Goal: Contribute content: Add original content to the website for others to see

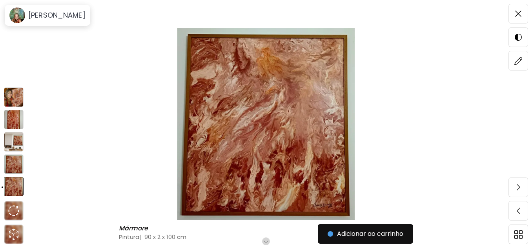
click at [14, 96] on img at bounding box center [14, 97] width 20 height 20
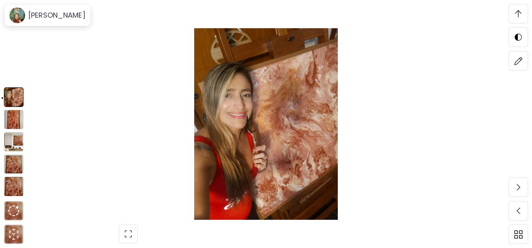
click at [11, 123] on img at bounding box center [14, 120] width 20 height 20
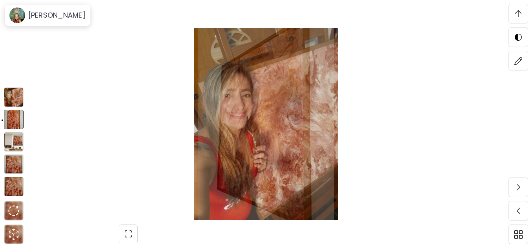
scroll to position [1625, 0]
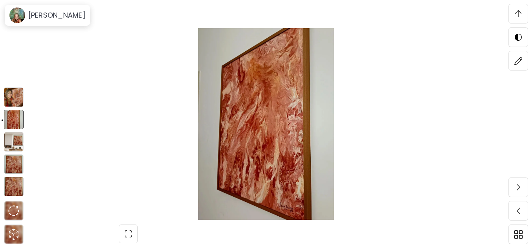
click at [13, 140] on img at bounding box center [14, 142] width 20 height 20
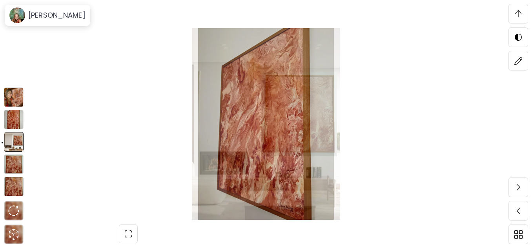
scroll to position [1899, 0]
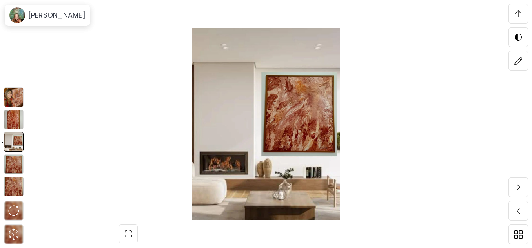
click at [13, 163] on img at bounding box center [14, 165] width 20 height 20
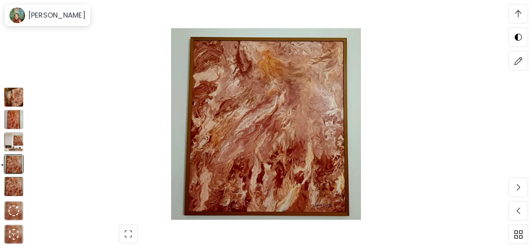
click at [13, 184] on img at bounding box center [14, 187] width 20 height 20
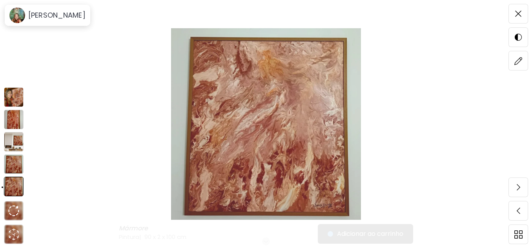
scroll to position [0, 0]
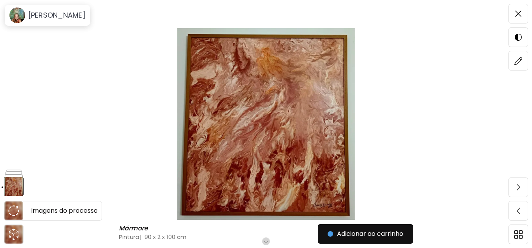
click at [14, 206] on img at bounding box center [13, 210] width 11 height 11
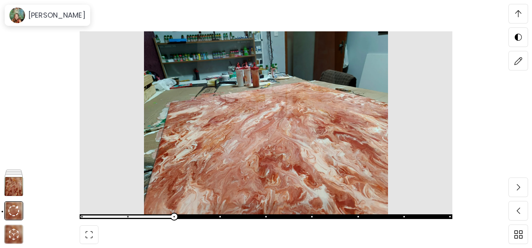
scroll to position [3270, 0]
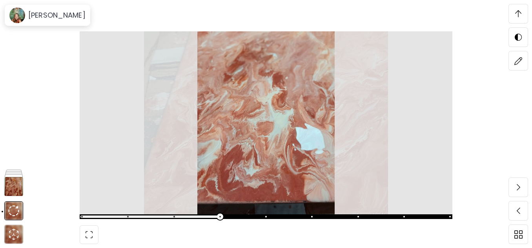
click at [482, 169] on div at bounding box center [266, 124] width 532 height 248
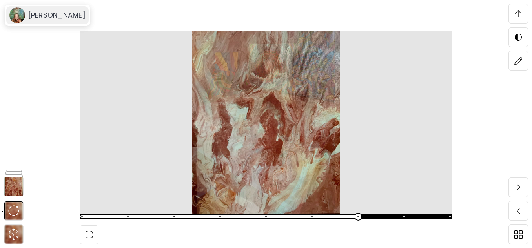
scroll to position [4366, 0]
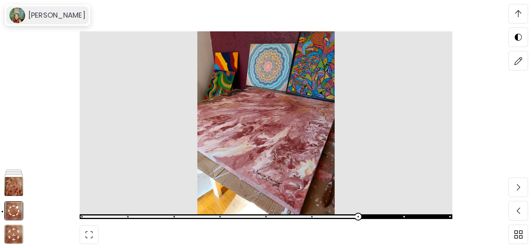
click at [42, 18] on h6 "Karine Sandy" at bounding box center [56, 15] width 57 height 9
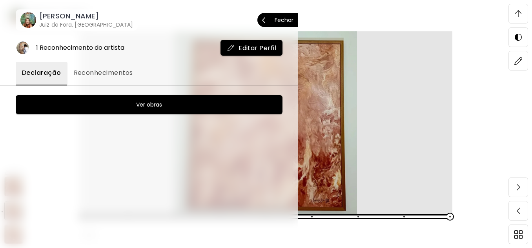
scroll to position [4915, 0]
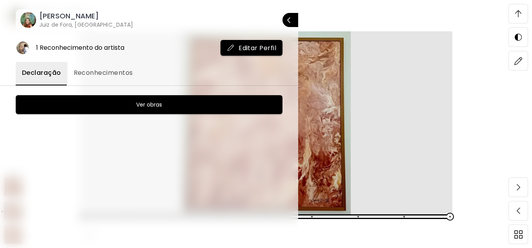
click at [144, 105] on h6 "Ver obras" at bounding box center [149, 104] width 26 height 9
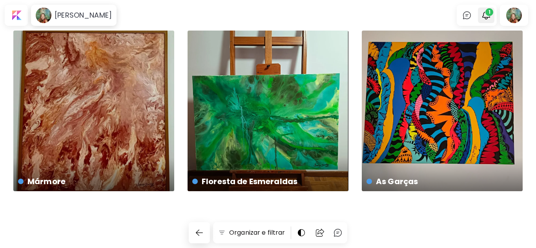
click at [485, 12] on span "1" at bounding box center [489, 12] width 8 height 8
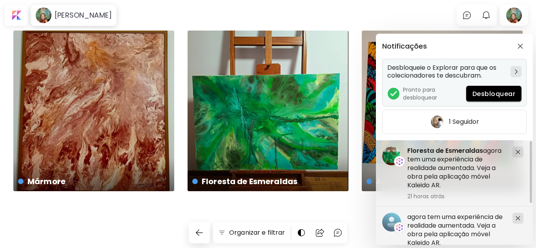
click at [495, 94] on span "Desbloquear" at bounding box center [493, 94] width 43 height 8
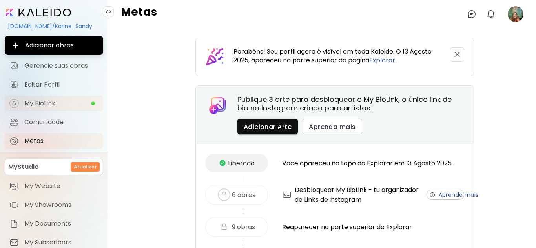
click at [43, 102] on span "My BioLink" at bounding box center [57, 104] width 66 height 8
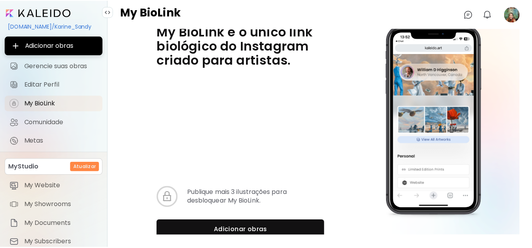
scroll to position [4, 0]
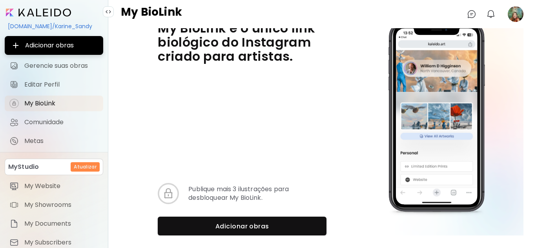
click at [31, 25] on div "[DOMAIN_NAME]/Karine_Sandy" at bounding box center [54, 26] width 98 height 13
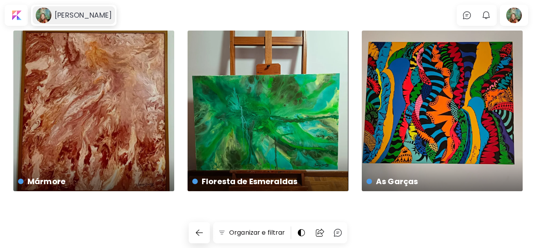
click at [82, 14] on h6 "Karine Sandy" at bounding box center [83, 15] width 57 height 9
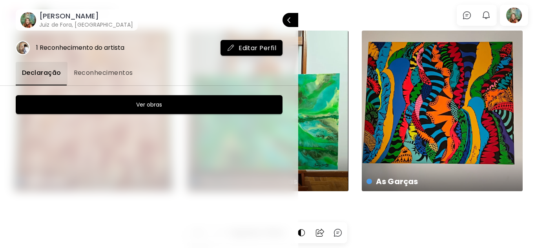
click at [24, 49] on image at bounding box center [22, 48] width 13 height 13
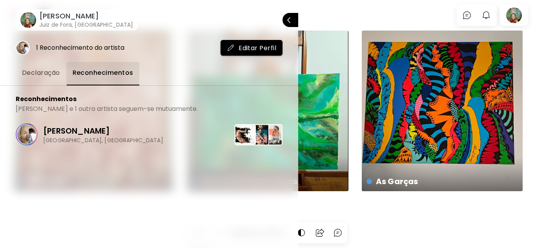
click at [38, 72] on span "Declaração" at bounding box center [41, 72] width 38 height 9
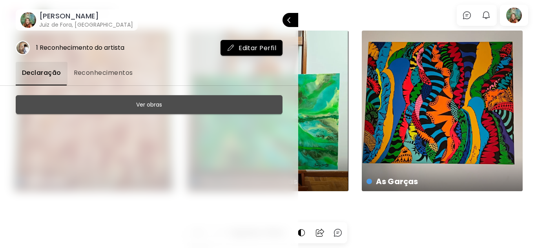
click at [158, 107] on h6 "Ver obras" at bounding box center [149, 104] width 26 height 9
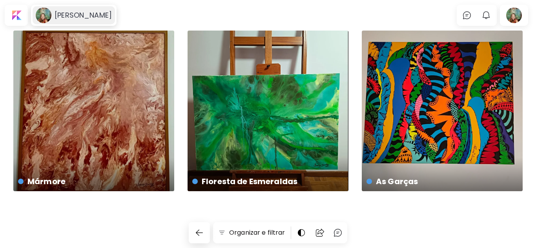
click at [77, 12] on h6 "Karine Sandy" at bounding box center [83, 15] width 57 height 9
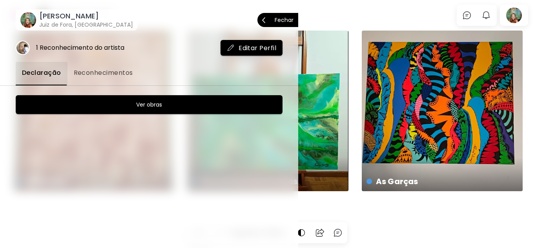
click at [282, 22] on p "Fechar" at bounding box center [283, 19] width 19 height 5
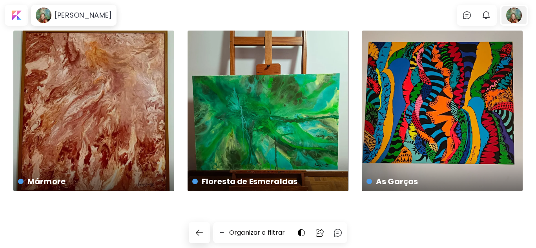
click at [513, 15] on div at bounding box center [513, 15] width 25 height 18
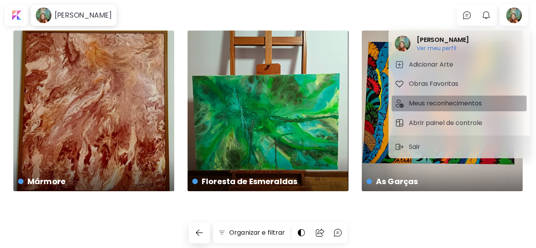
click at [444, 100] on h5 "Meus reconhecimentos" at bounding box center [446, 103] width 75 height 9
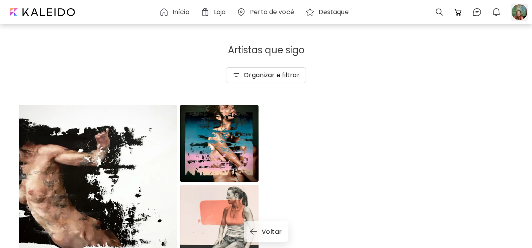
click at [520, 14] on div at bounding box center [519, 12] width 17 height 17
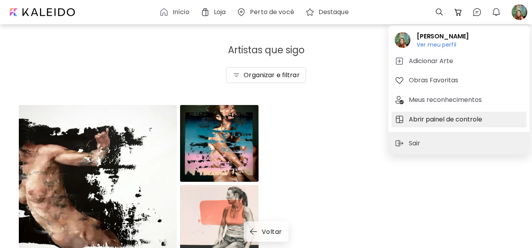
click at [439, 117] on h5 "Abrir painel de controle" at bounding box center [447, 119] width 76 height 9
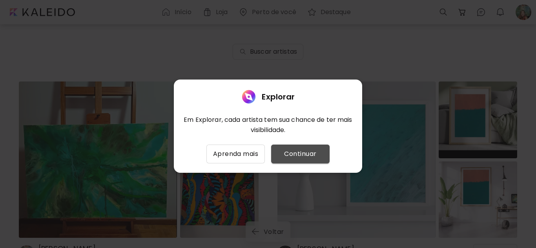
click at [305, 155] on span "Continuar" at bounding box center [300, 153] width 46 height 9
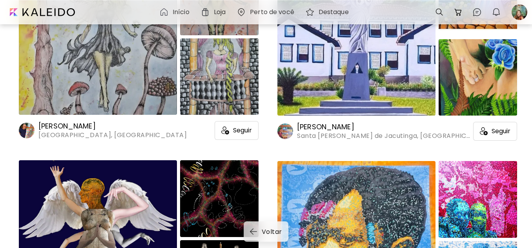
scroll to position [980, 0]
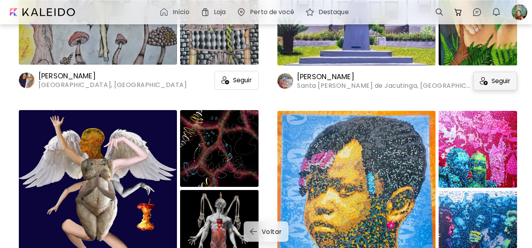
click at [491, 82] on span "Seguir" at bounding box center [500, 81] width 19 height 8
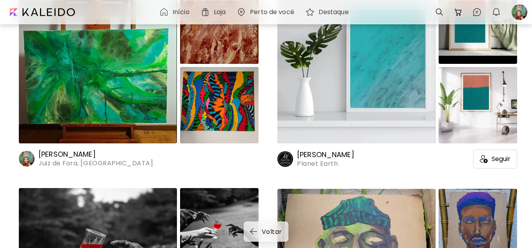
scroll to position [0, 0]
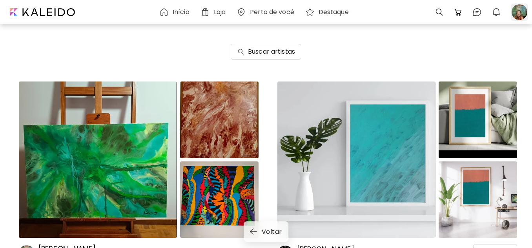
click at [518, 13] on div at bounding box center [519, 12] width 17 height 17
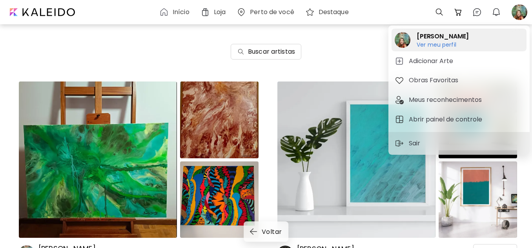
click at [444, 43] on h6 "Ver meu perfil" at bounding box center [442, 44] width 52 height 7
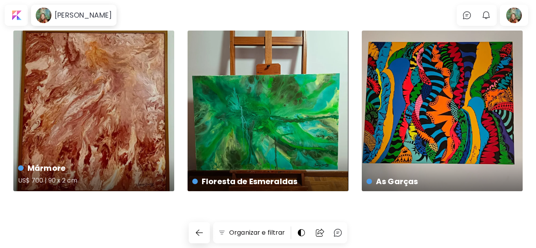
click at [129, 141] on div "Mármore US$ 700 | 90 x 2 cm" at bounding box center [93, 111] width 161 height 161
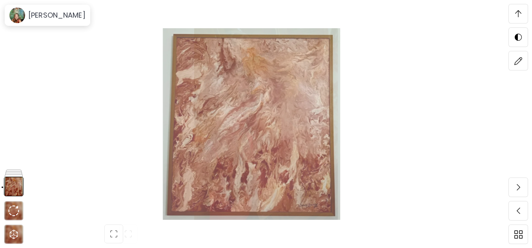
scroll to position [980, 0]
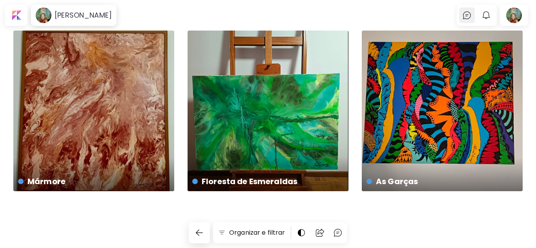
click at [465, 14] on img at bounding box center [466, 15] width 9 height 9
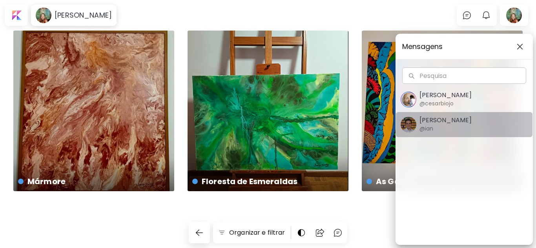
click at [440, 118] on h5 "Ian Panchevre" at bounding box center [445, 120] width 52 height 8
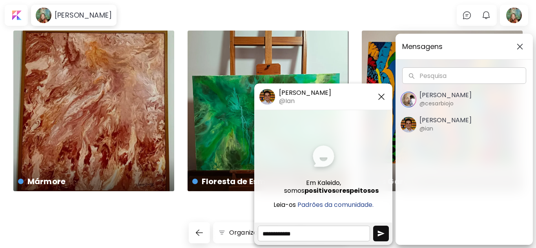
click at [291, 90] on h5 "Ian Panchevre" at bounding box center [305, 93] width 52 height 9
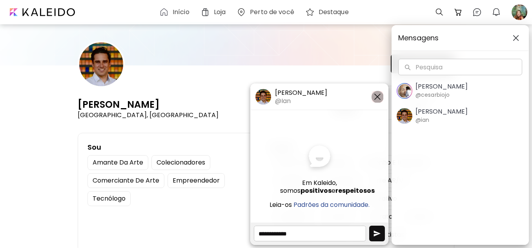
click at [376, 95] on img "button" at bounding box center [377, 96] width 9 height 9
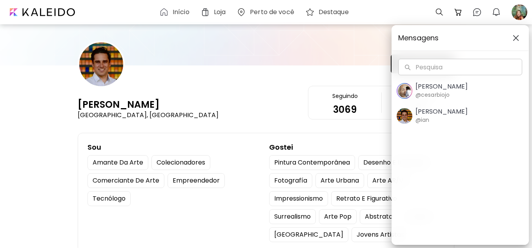
click at [515, 36] on img "button" at bounding box center [516, 38] width 6 height 6
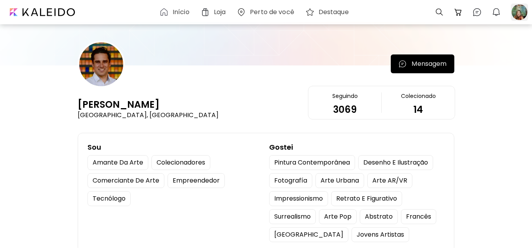
click at [519, 15] on div at bounding box center [519, 12] width 17 height 17
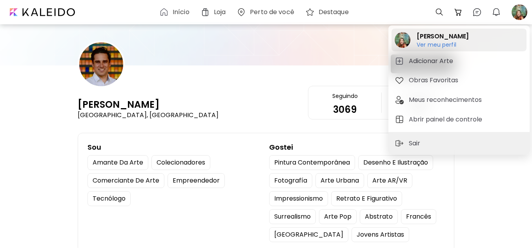
click at [440, 44] on h6 "Ver meu perfil" at bounding box center [442, 44] width 52 height 7
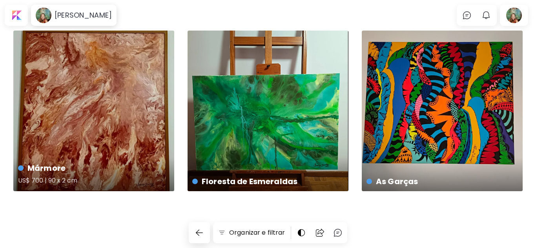
click at [127, 115] on div "Mármore US$ 700 | 90 x 2 cm" at bounding box center [93, 111] width 161 height 161
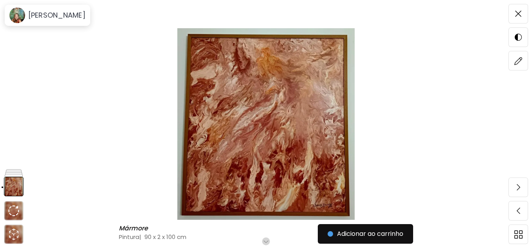
click at [265, 138] on img at bounding box center [266, 124] width 466 height 192
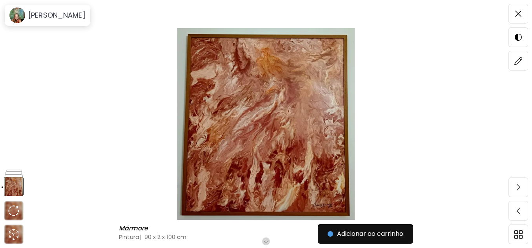
scroll to position [78, 0]
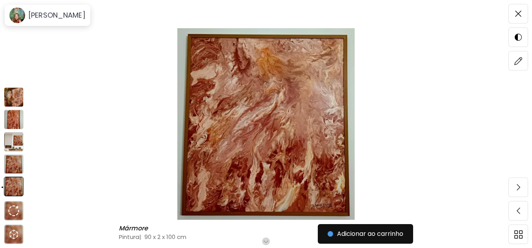
click at [15, 121] on img at bounding box center [14, 120] width 20 height 20
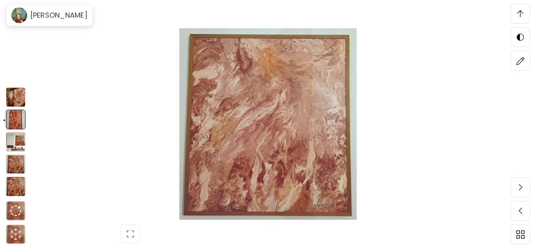
scroll to position [192, 0]
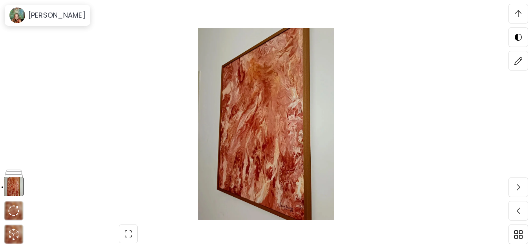
click at [286, 144] on img at bounding box center [266, 124] width 466 height 192
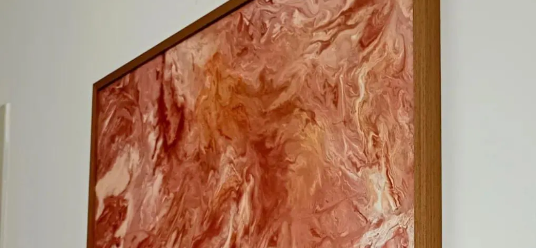
scroll to position [0, 0]
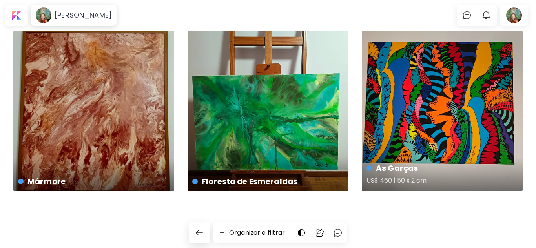
click at [445, 113] on div "As Garças US$ 460 | 50 x 2 cm" at bounding box center [442, 111] width 161 height 161
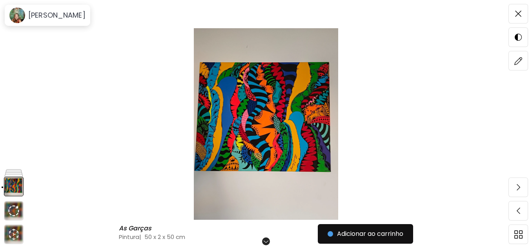
click at [252, 126] on img at bounding box center [266, 124] width 466 height 192
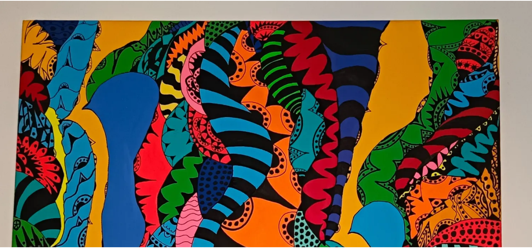
scroll to position [68, 0]
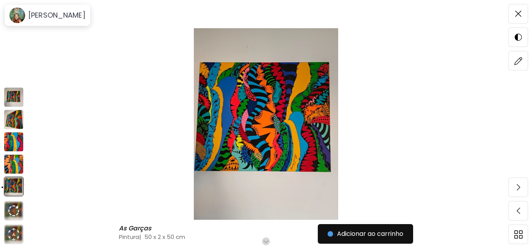
click at [16, 116] on img at bounding box center [14, 120] width 20 height 20
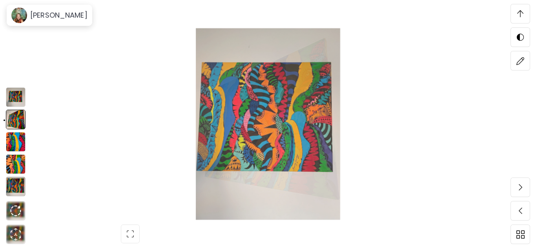
scroll to position [249, 0]
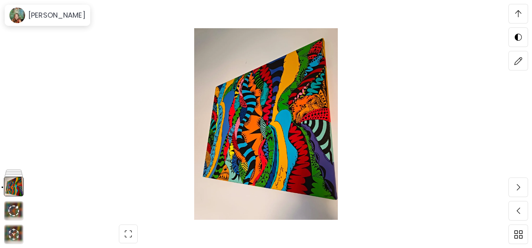
click at [284, 139] on img at bounding box center [266, 124] width 466 height 192
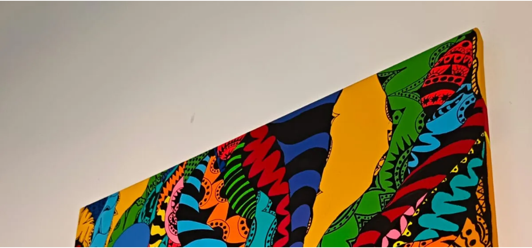
scroll to position [0, 0]
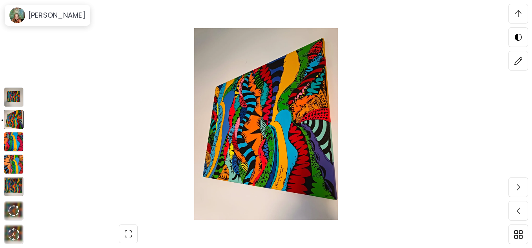
click at [15, 142] on img at bounding box center [14, 142] width 20 height 20
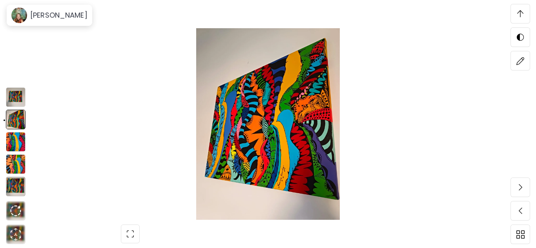
scroll to position [1899, 0]
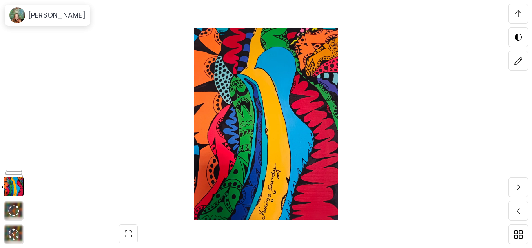
click at [294, 137] on img at bounding box center [266, 124] width 466 height 192
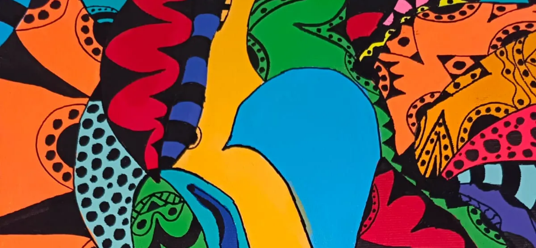
scroll to position [0, 0]
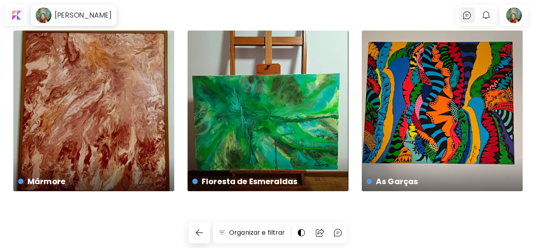
click at [467, 18] on img at bounding box center [466, 15] width 9 height 9
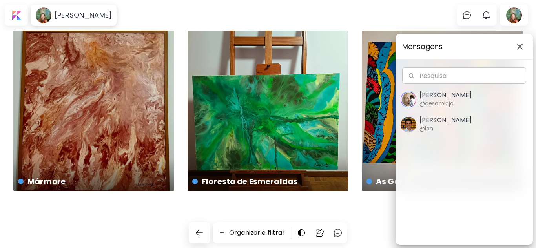
click at [436, 120] on h5 "Ian Panchevre" at bounding box center [445, 120] width 52 height 8
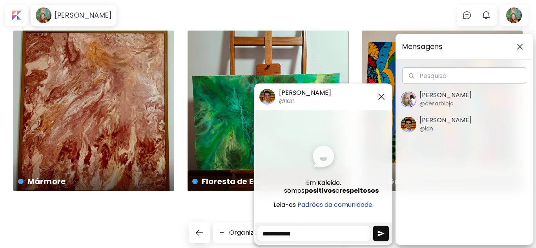
click at [361, 15] on div "Mensagens Pesquisa Pesquisa Cesar Biojo @cesarbiojo Ian Panchevre @ian" at bounding box center [268, 124] width 536 height 248
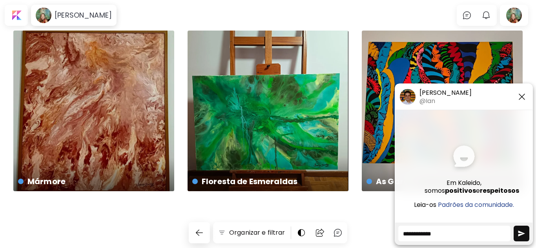
click at [429, 236] on textarea at bounding box center [454, 234] width 112 height 16
type textarea "**********"
click at [522, 230] on img "button" at bounding box center [521, 234] width 8 height 8
click at [521, 233] on img "button" at bounding box center [521, 234] width 8 height 8
click at [520, 233] on img "button" at bounding box center [521, 234] width 8 height 8
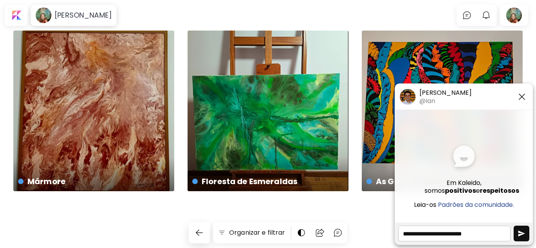
click at [520, 233] on img "button" at bounding box center [521, 234] width 8 height 8
click at [519, 231] on img "button" at bounding box center [521, 234] width 8 height 8
click at [488, 15] on img "button" at bounding box center [485, 15] width 9 height 9
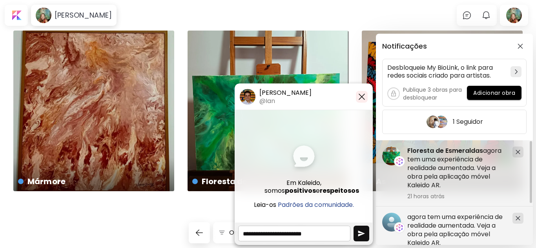
click at [360, 96] on img "button" at bounding box center [361, 96] width 9 height 9
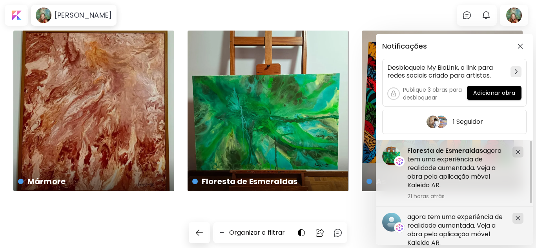
click at [465, 16] on div "Notificações Desbloqueie My BioLink, o link para redes sociais criado para arti…" at bounding box center [268, 124] width 536 height 248
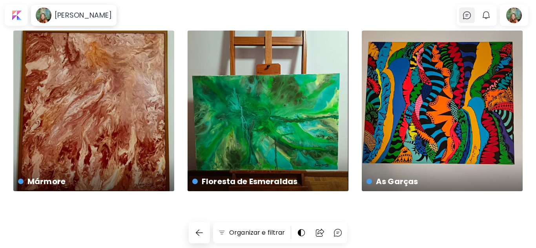
click at [465, 16] on img at bounding box center [466, 15] width 9 height 9
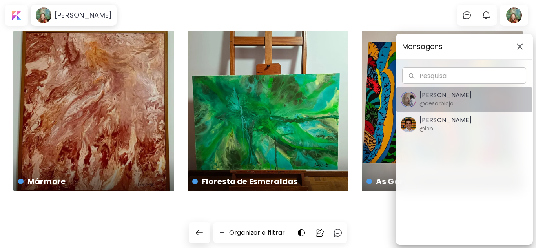
click at [441, 96] on h5 "Cesar Biojo" at bounding box center [445, 95] width 52 height 8
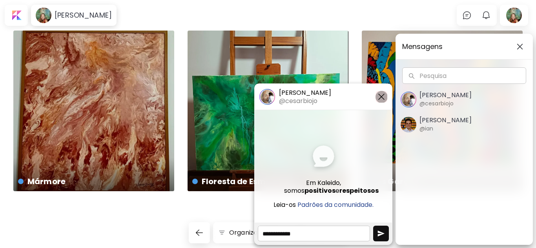
click at [382, 95] on img "button" at bounding box center [380, 96] width 9 height 9
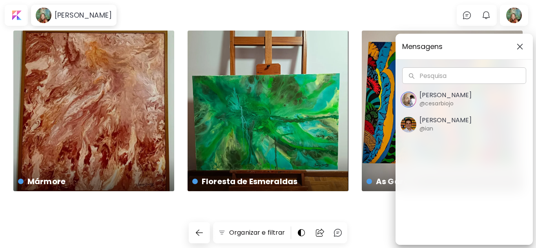
click at [520, 43] on button "button" at bounding box center [519, 46] width 13 height 13
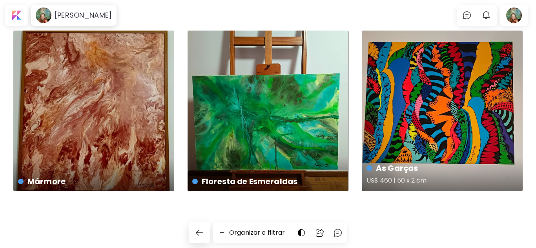
click at [442, 118] on div "As Garças US$ 460 | 50 x 2 cm" at bounding box center [442, 111] width 161 height 161
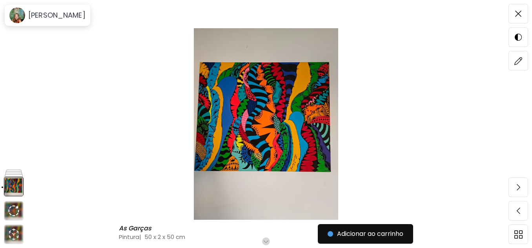
click at [276, 139] on img at bounding box center [266, 124] width 466 height 192
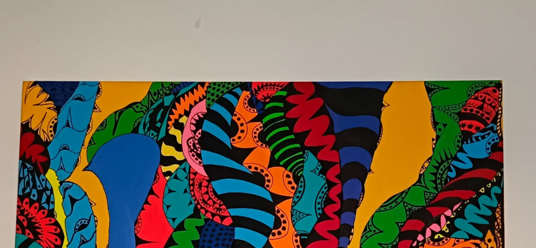
scroll to position [39, 0]
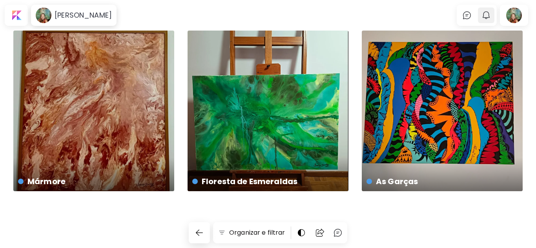
click at [484, 13] on img "button" at bounding box center [485, 15] width 9 height 9
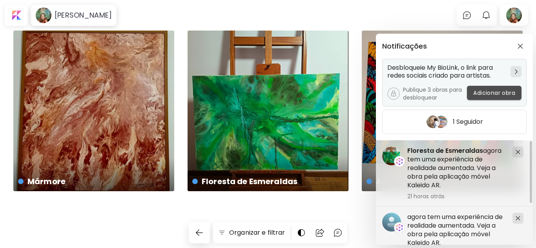
click at [489, 93] on span "Adicionar obra" at bounding box center [494, 93] width 42 height 8
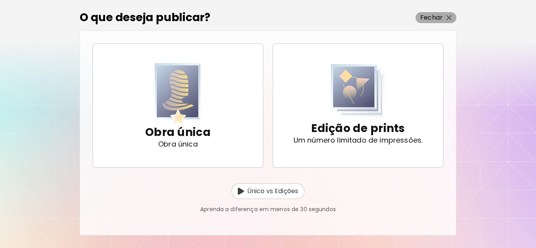
click at [447, 17] on img "button" at bounding box center [448, 17] width 5 height 5
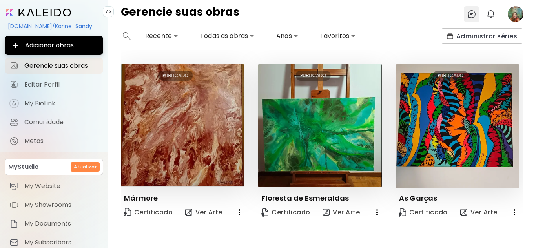
click at [470, 15] on img at bounding box center [471, 13] width 9 height 9
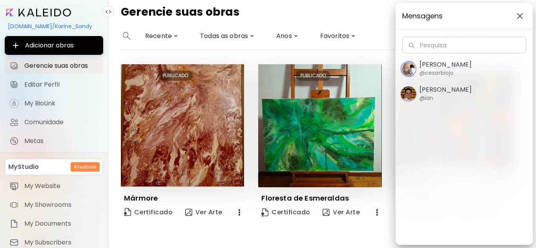
click at [358, 22] on div "Mensagens Pesquisa Pesquisa Cesar Biojo @cesarbiojo Ian Panchevre @ian" at bounding box center [268, 124] width 536 height 248
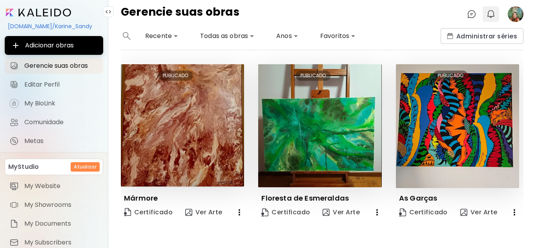
click at [493, 15] on img "button" at bounding box center [490, 13] width 9 height 9
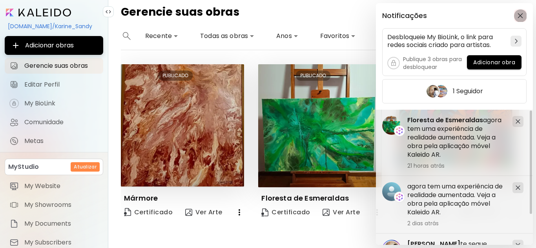
click at [521, 14] on img "button" at bounding box center [519, 15] width 5 height 5
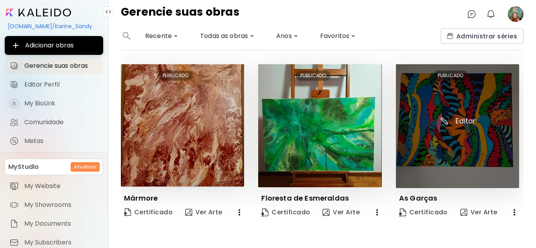
click at [430, 118] on img at bounding box center [457, 126] width 123 height 124
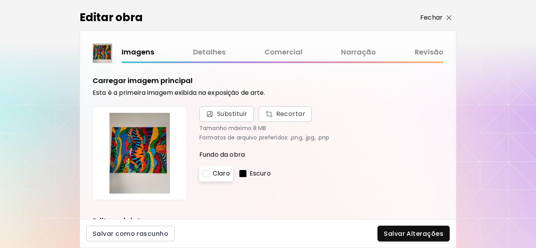
click at [445, 17] on span "Fechar" at bounding box center [435, 17] width 31 height 9
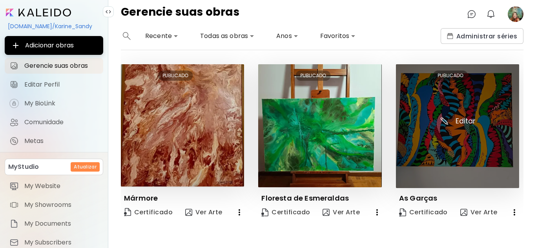
click at [465, 145] on img at bounding box center [457, 126] width 123 height 124
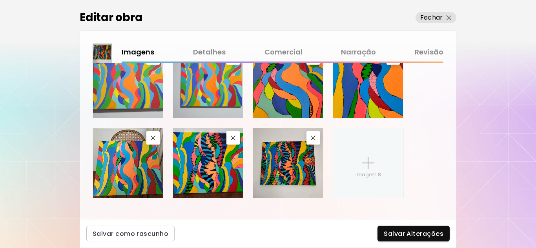
scroll to position [493, 0]
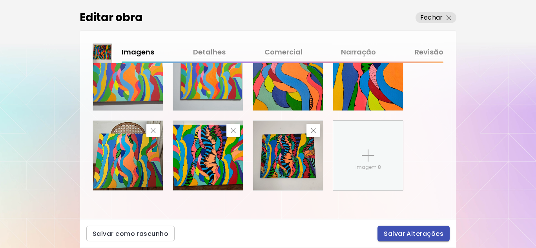
click at [415, 234] on span "Salvar Alterações" at bounding box center [414, 234] width 60 height 8
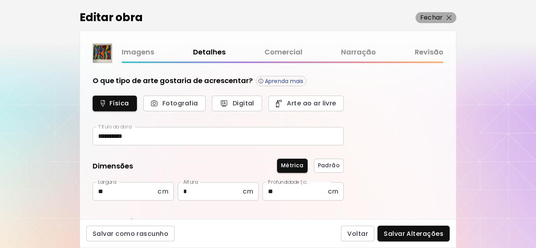
click at [439, 20] on p "Fechar" at bounding box center [431, 17] width 22 height 9
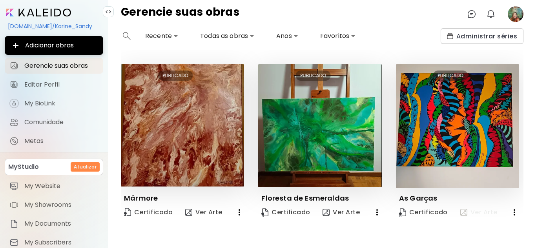
click at [484, 208] on span "Ver Arte" at bounding box center [478, 212] width 37 height 9
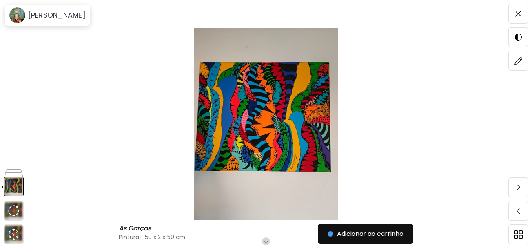
click at [286, 136] on img at bounding box center [266, 124] width 466 height 192
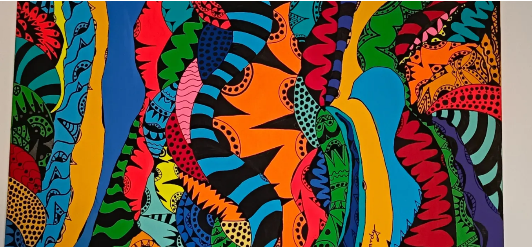
scroll to position [196, 0]
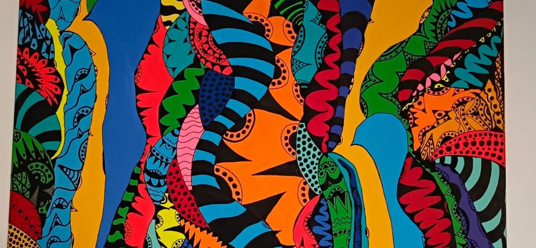
click at [286, 136] on img at bounding box center [268, 160] width 536 height 713
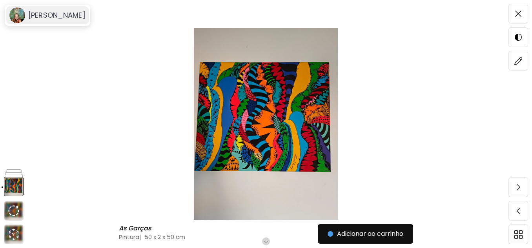
click at [39, 18] on h6 "[PERSON_NAME]" at bounding box center [56, 15] width 57 height 9
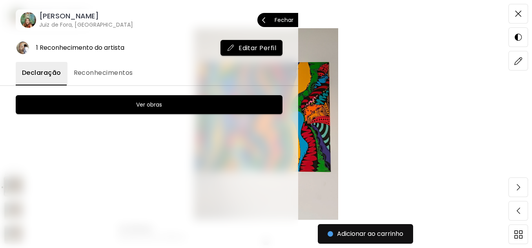
click at [270, 16] on span "Fechar" at bounding box center [277, 20] width 31 height 16
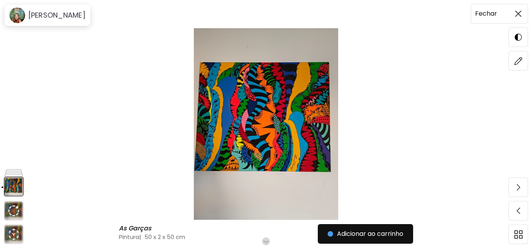
click at [517, 15] on img at bounding box center [518, 14] width 6 height 6
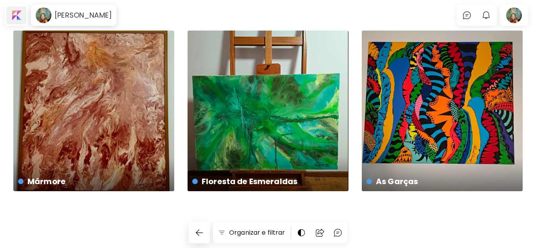
click at [18, 12] on div at bounding box center [16, 15] width 20 height 18
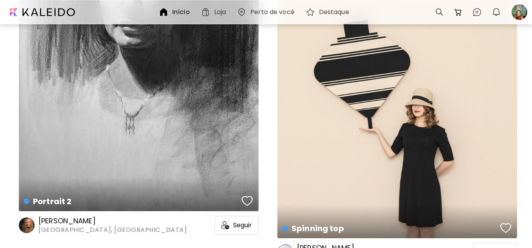
scroll to position [3372, 0]
click at [46, 220] on h6 "[PERSON_NAME]" at bounding box center [112, 220] width 148 height 9
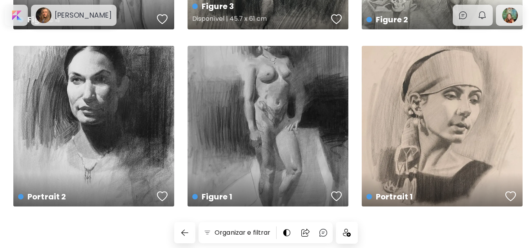
scroll to position [164, 0]
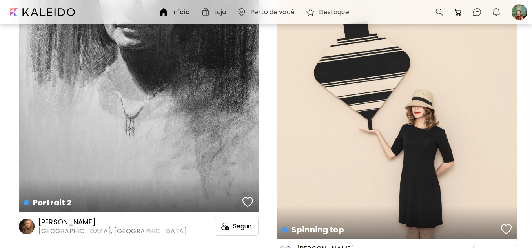
scroll to position [3371, 0]
click at [326, 216] on h4 "Spinning top" at bounding box center [390, 217] width 216 height 12
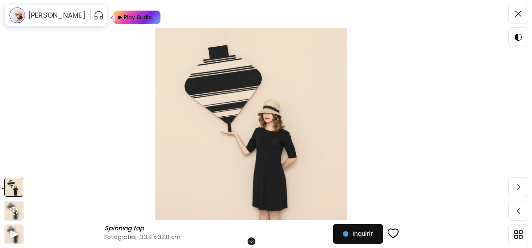
scroll to position [78, 0]
click at [123, 18] on div "Play Audio" at bounding box center [137, 18] width 29 height 14
